Goal: Register for event/course

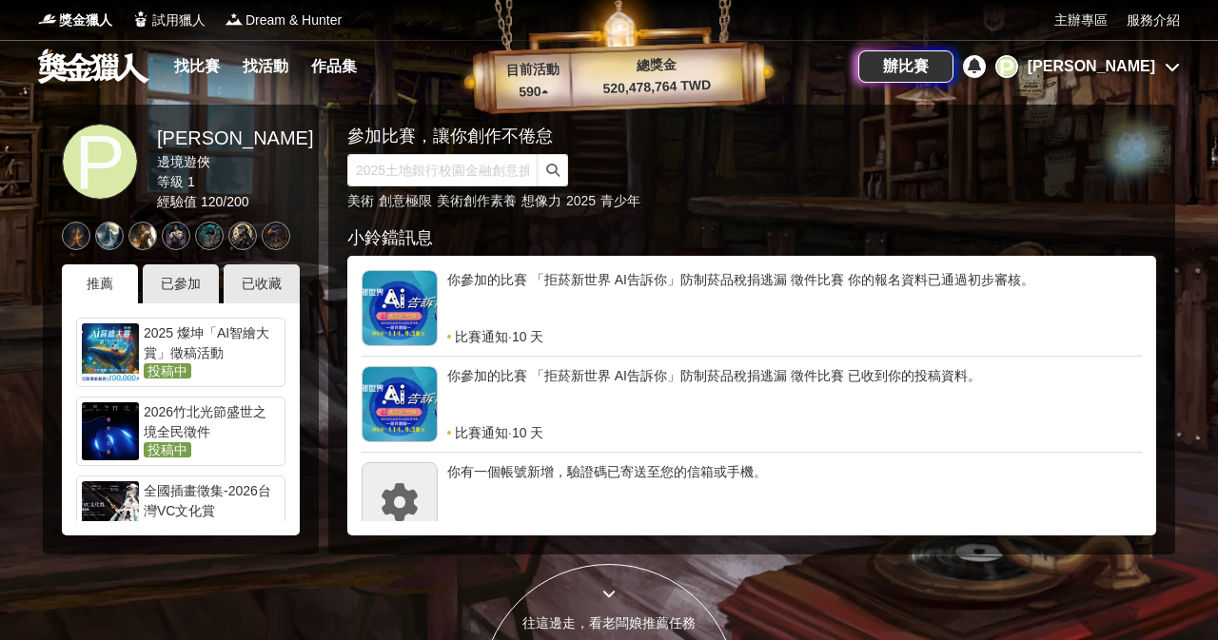
click at [205, 342] on div "2025 燦坤「AI智繪大賞」徵稿活動" at bounding box center [212, 342] width 136 height 38
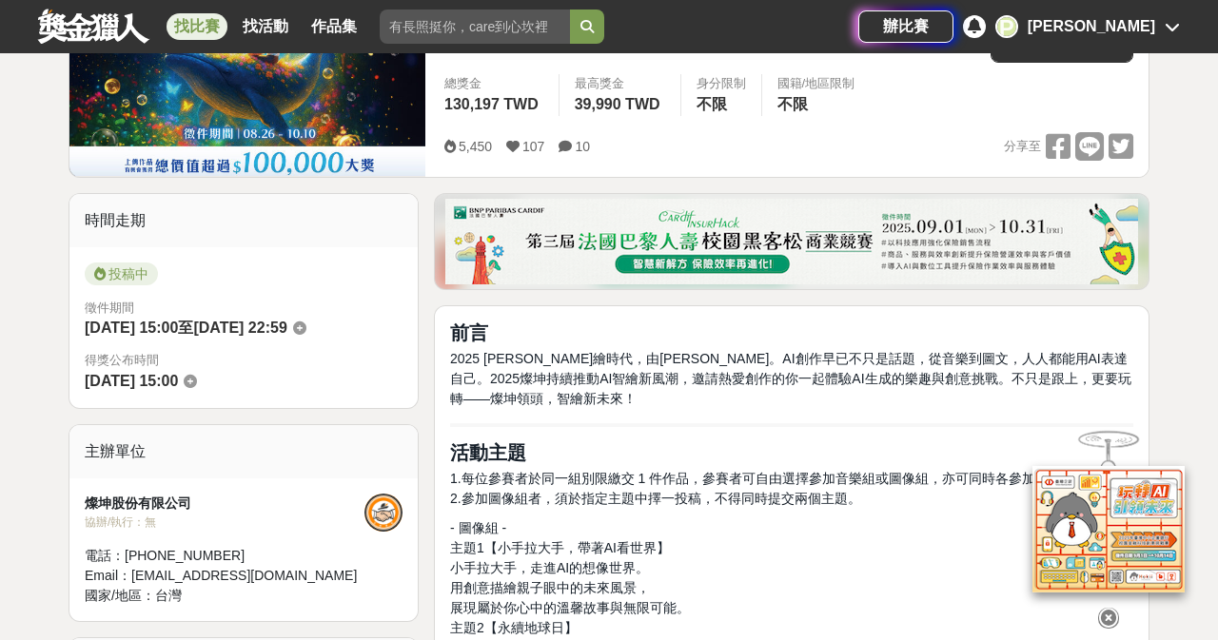
scroll to position [142, 0]
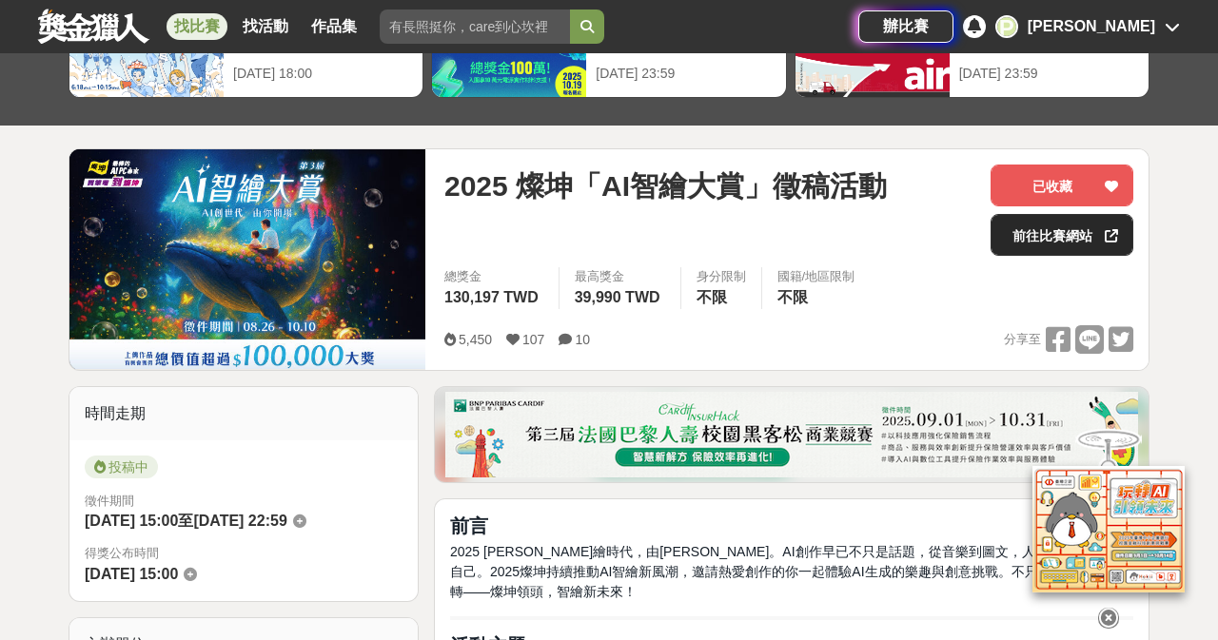
click at [1089, 234] on link "前往比賽網站" at bounding box center [1061, 235] width 143 height 42
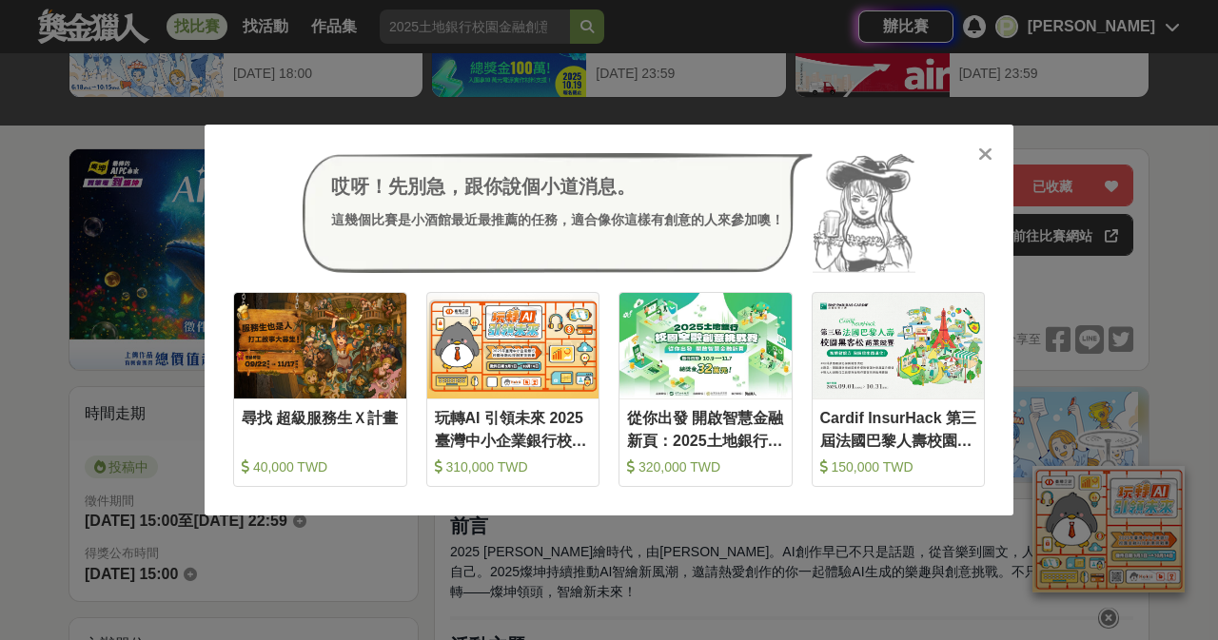
click at [974, 154] on div "哎呀！先別急，跟你說個小道消息。 這幾個比賽是小酒館最近最推薦的任務，適合像你這樣有創意的人來參加噢！" at bounding box center [608, 213] width 751 height 120
click at [986, 153] on icon at bounding box center [985, 154] width 14 height 19
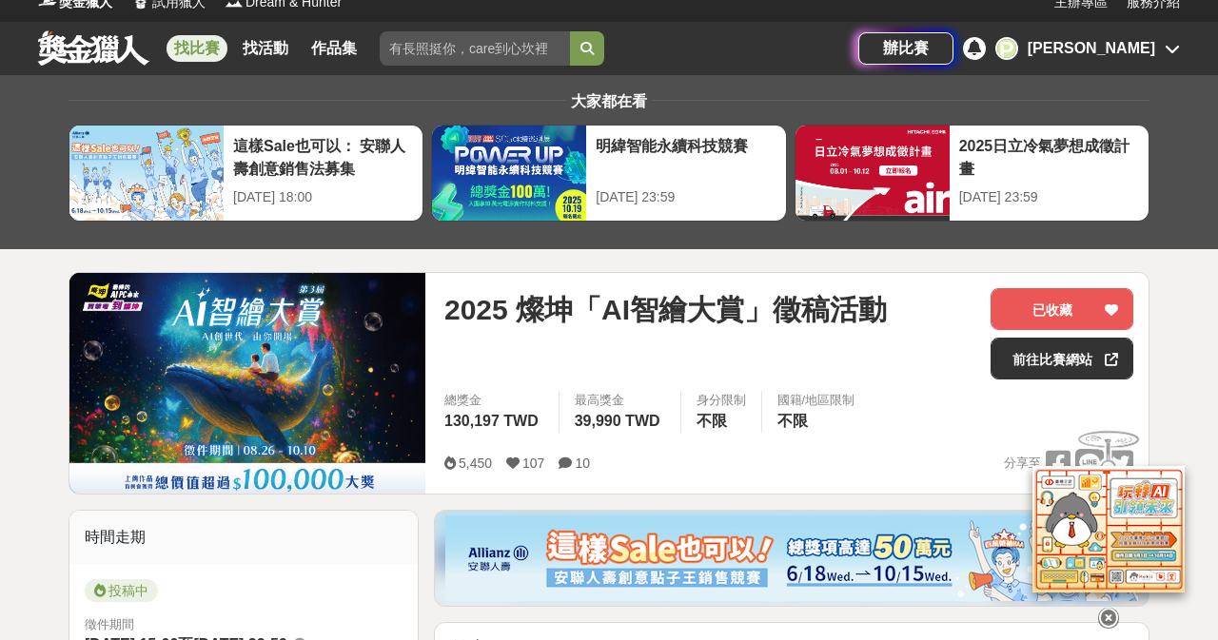
scroll to position [16, 0]
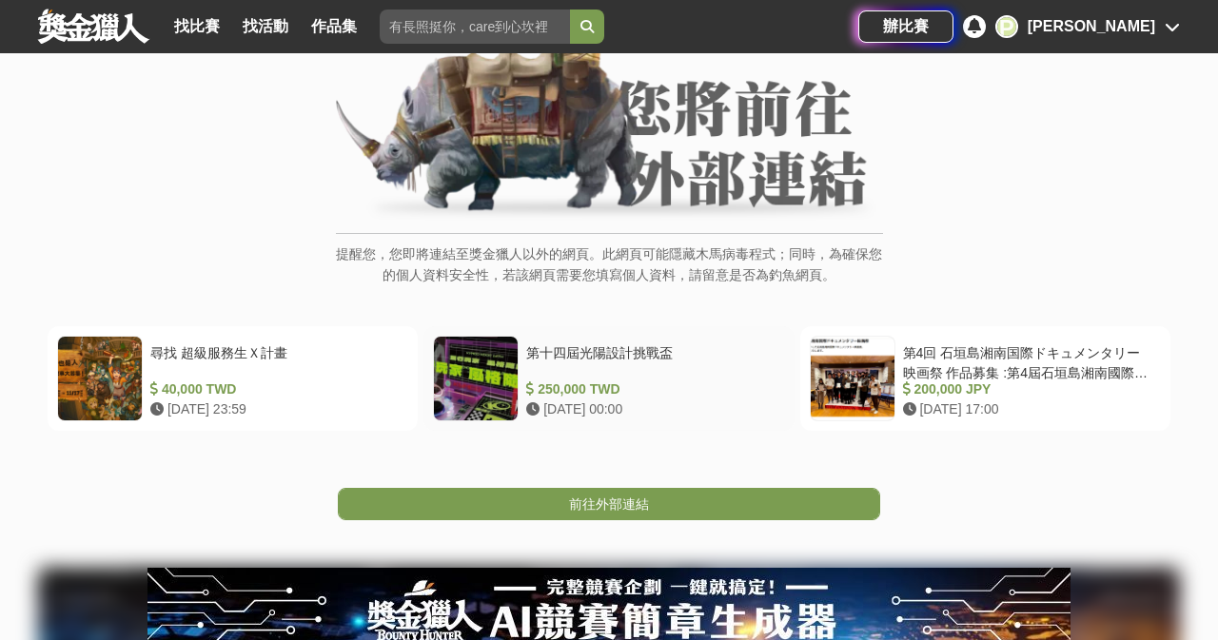
scroll to position [166, 0]
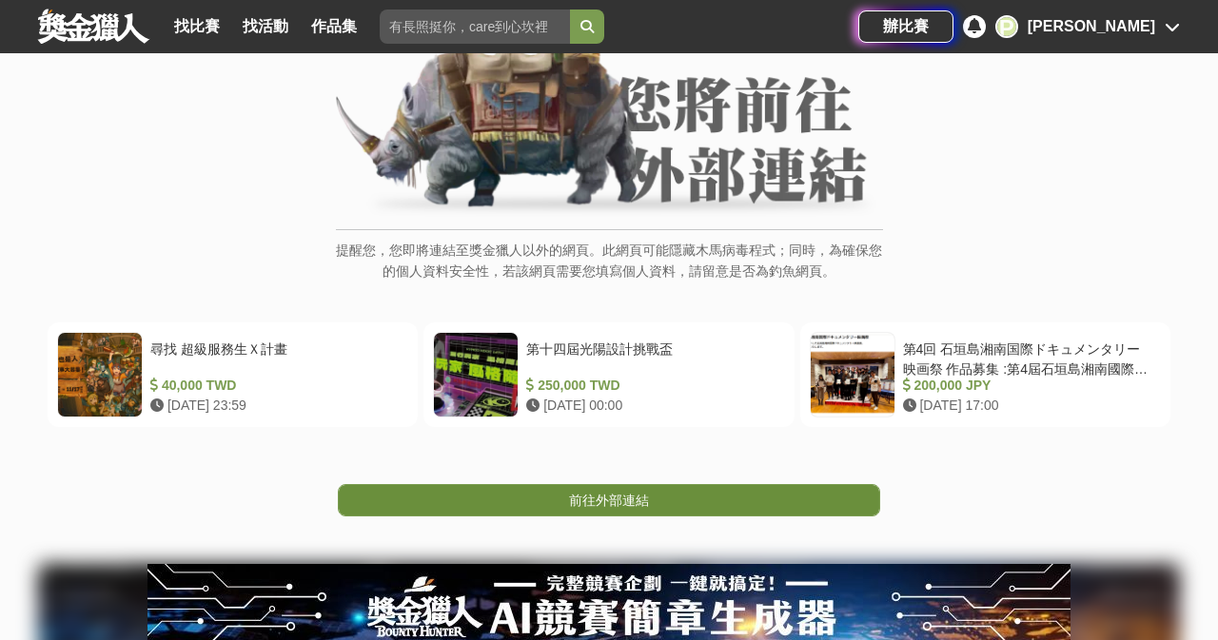
click at [623, 493] on span "前往外部連結" at bounding box center [609, 500] width 80 height 15
